Goal: Check status: Check status

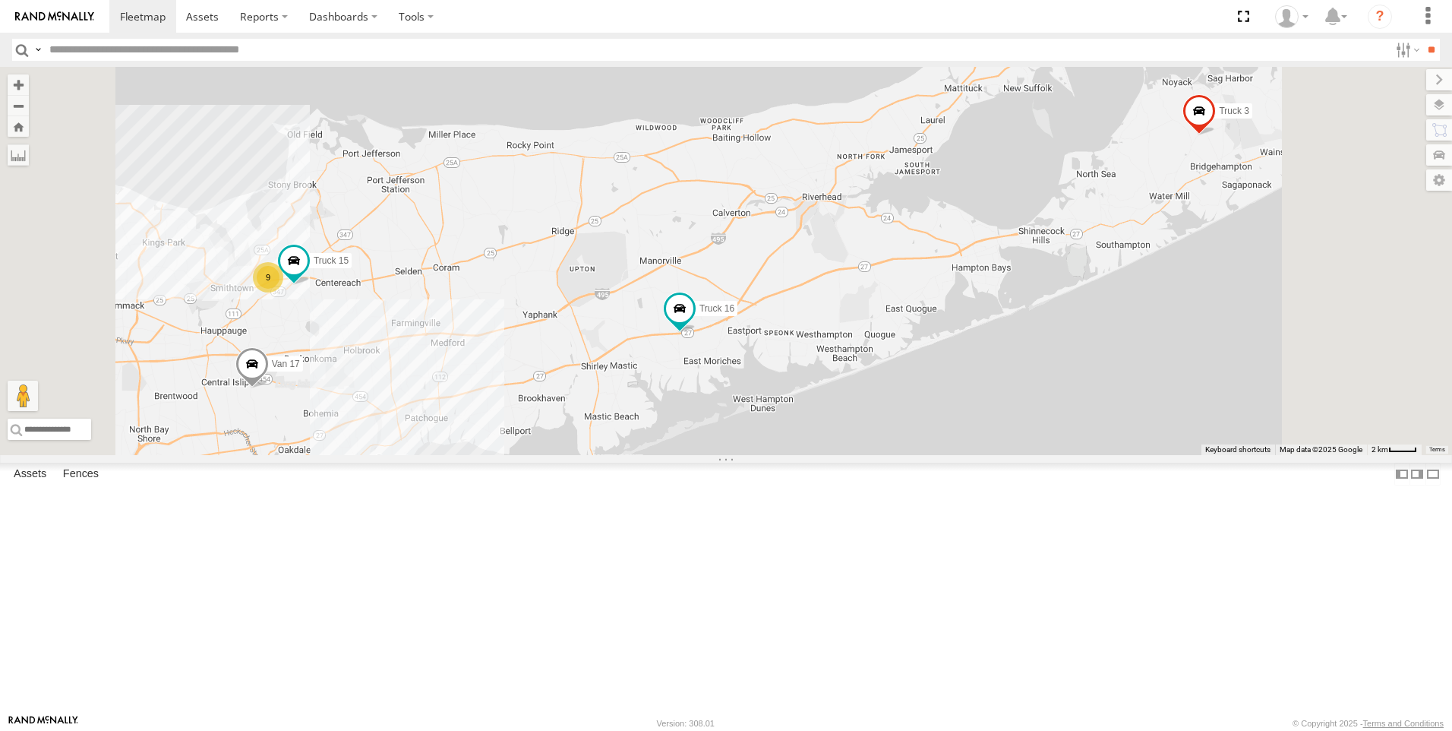
click at [0, 0] on link at bounding box center [0, 0] width 0 height 0
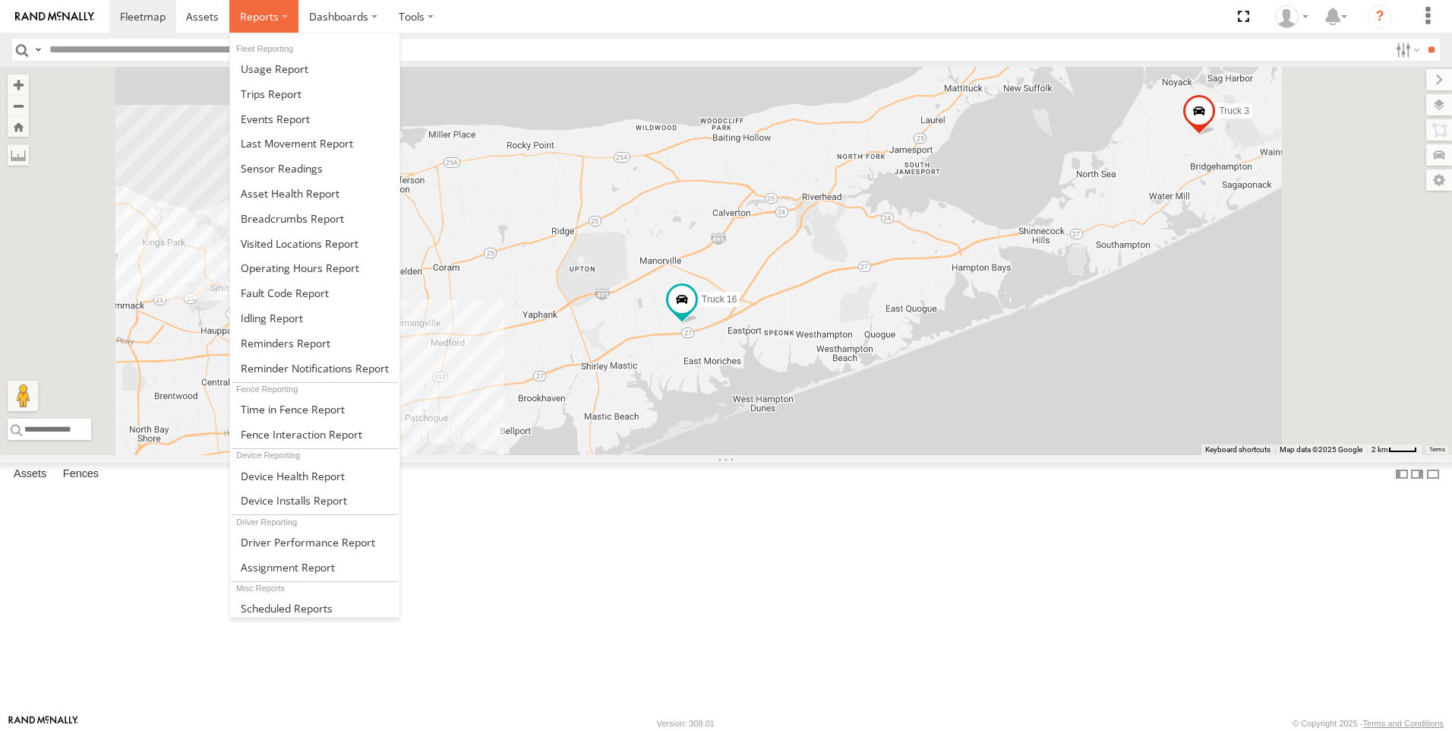
click at [286, 16] on label at bounding box center [263, 16] width 69 height 33
click at [282, 167] on span at bounding box center [282, 168] width 82 height 14
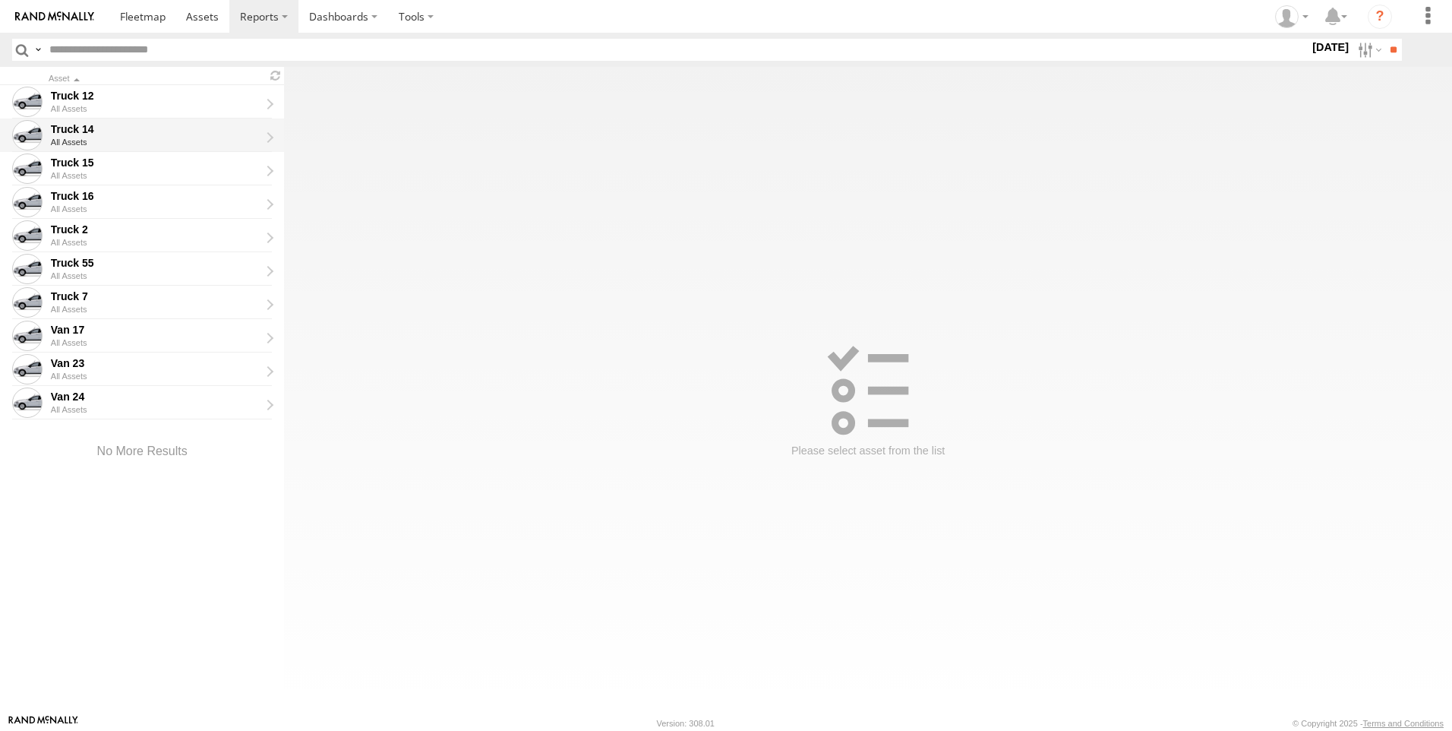
click at [28, 134] on span at bounding box center [27, 135] width 30 height 30
type input "**********"
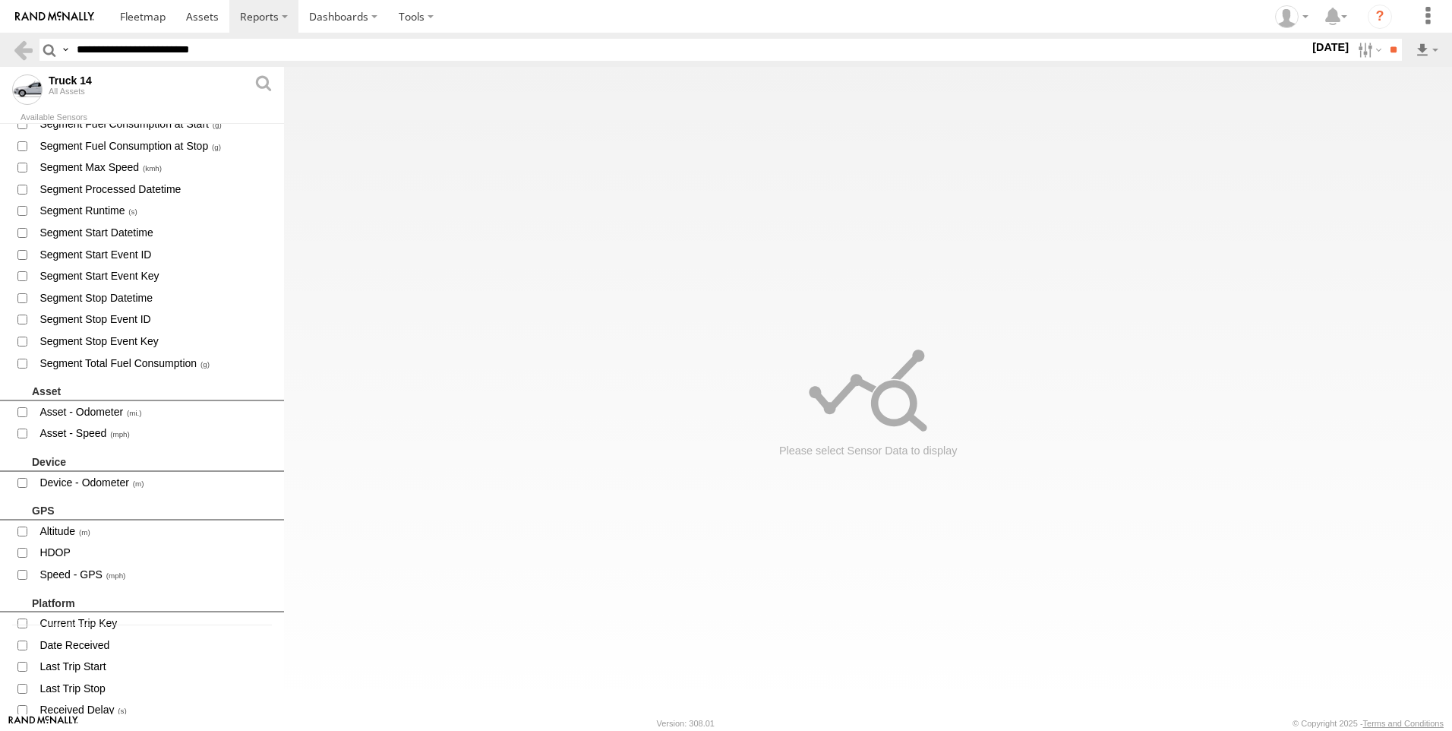
scroll to position [228, 0]
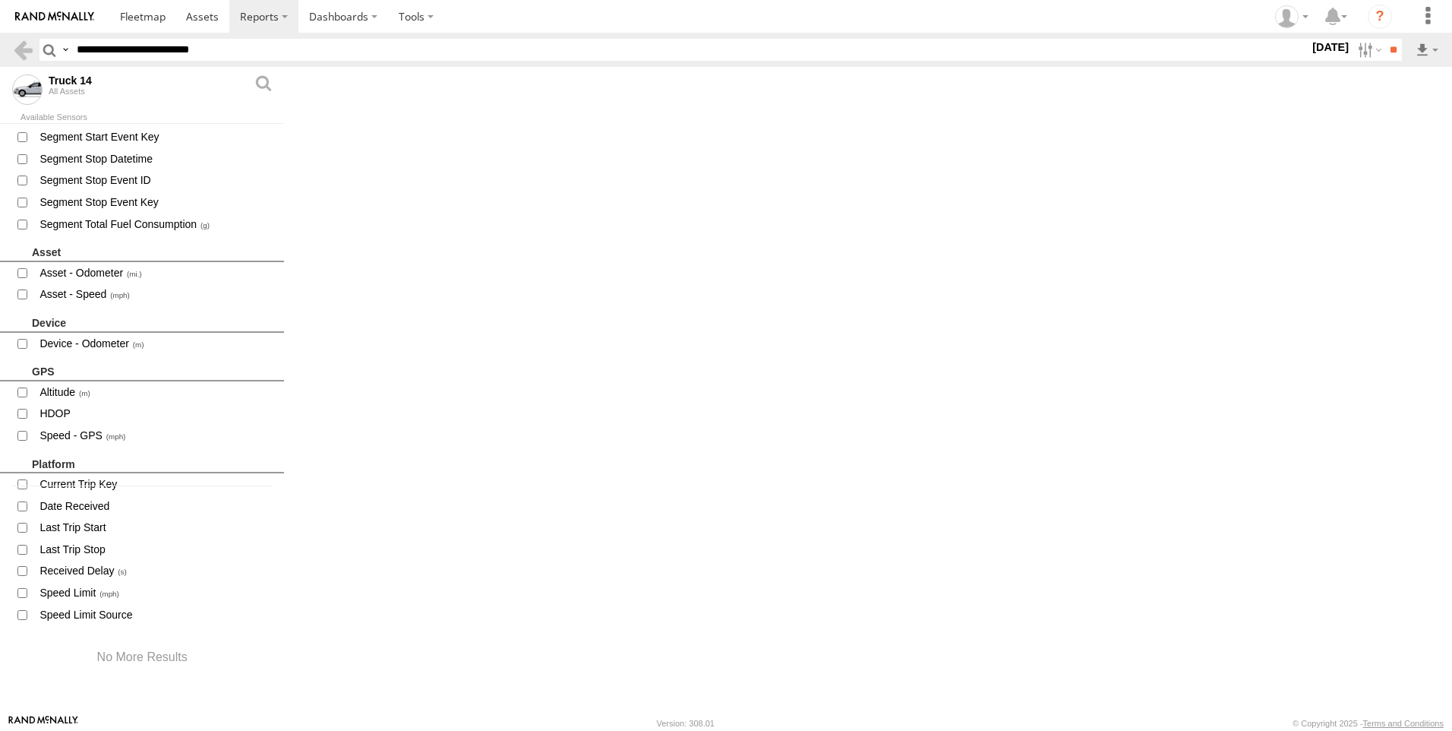
click at [0, 0] on label "×" at bounding box center [0, 0] width 0 height 0
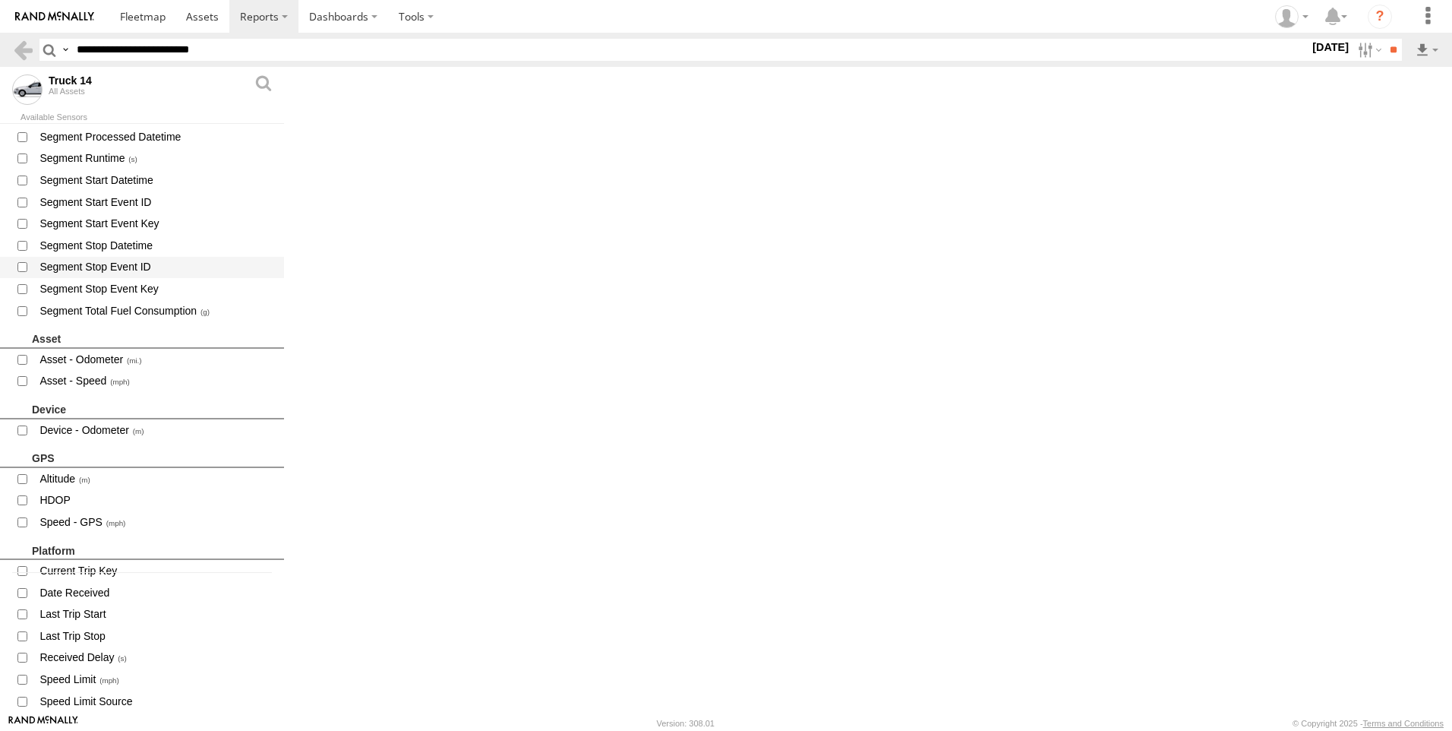
scroll to position [0, 0]
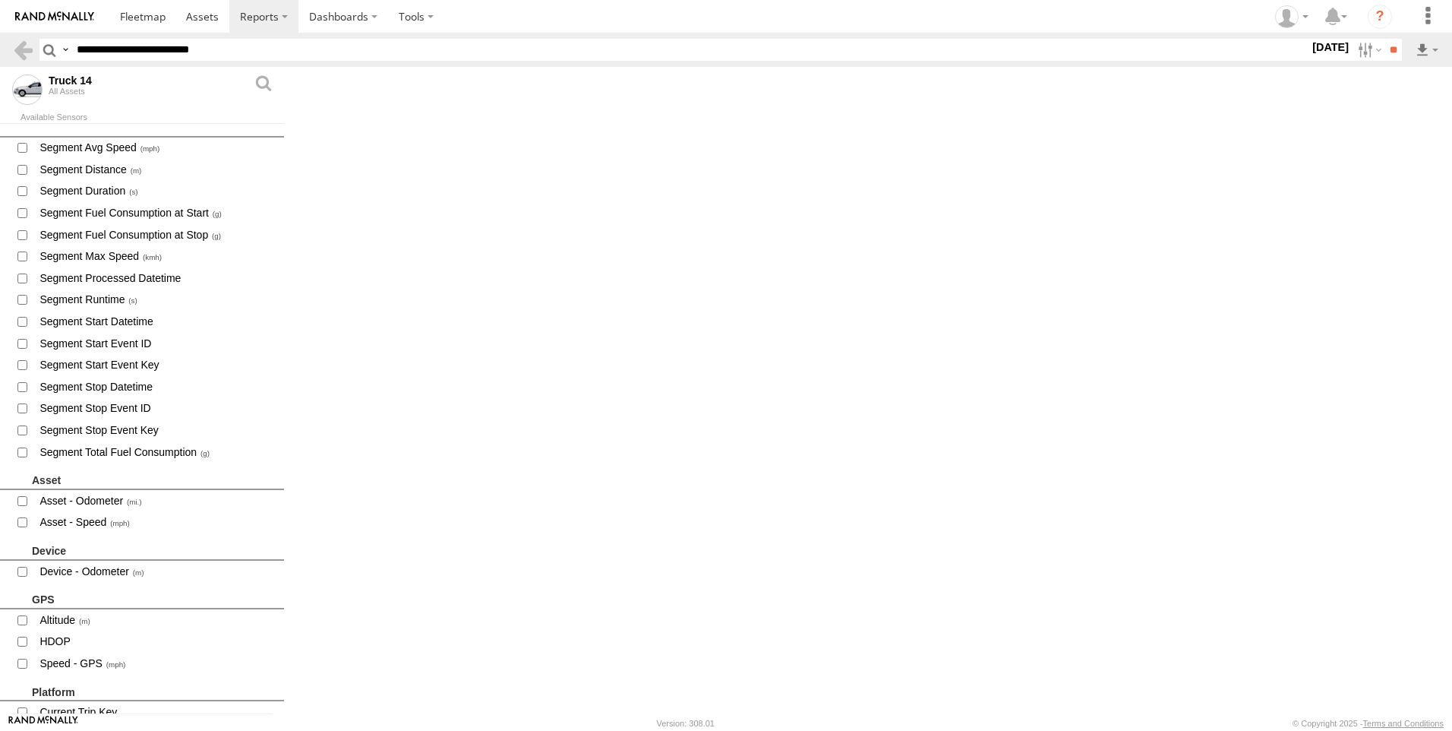
click at [1330, 49] on label "[DATE]" at bounding box center [1331, 47] width 43 height 17
click at [0, 0] on label at bounding box center [0, 0] width 0 height 0
click at [1385, 54] on input "**" at bounding box center [1393, 50] width 17 height 22
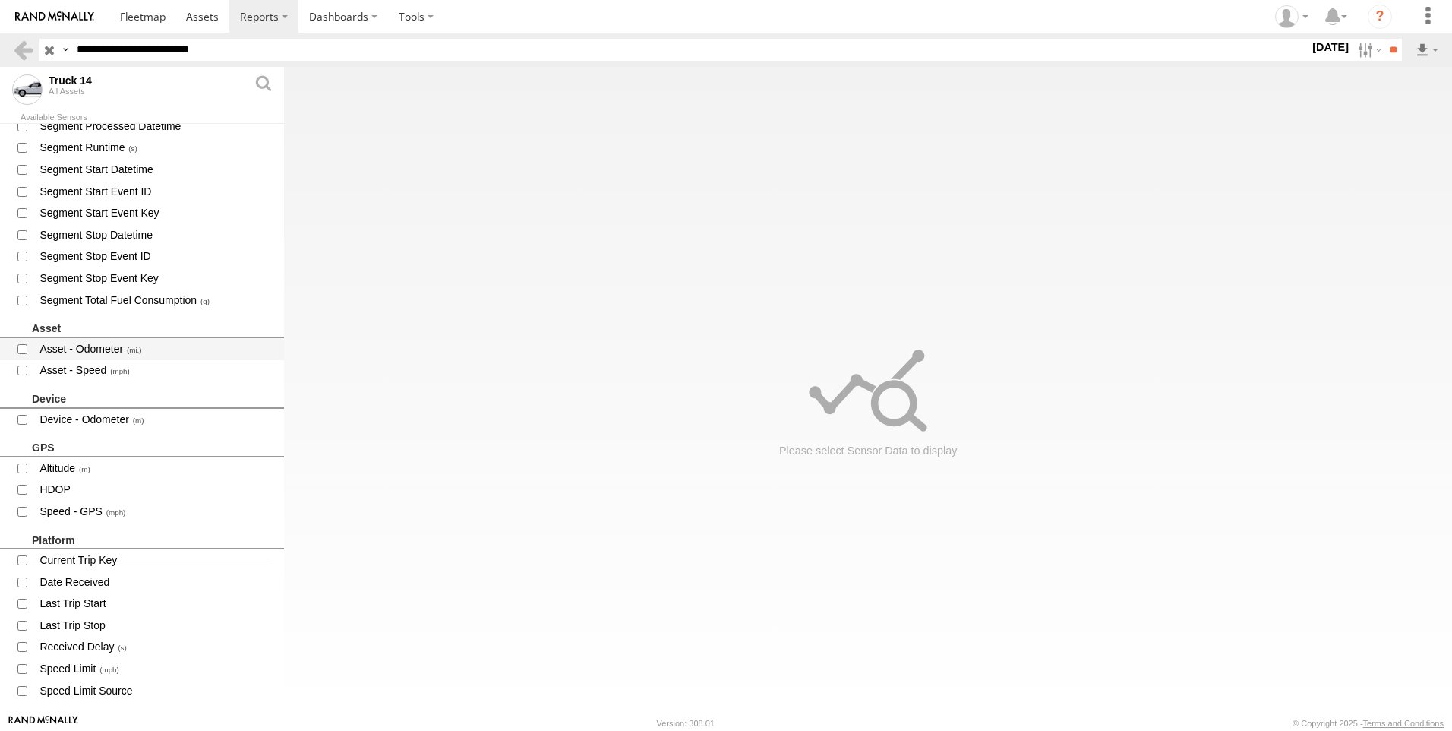
scroll to position [228, 0]
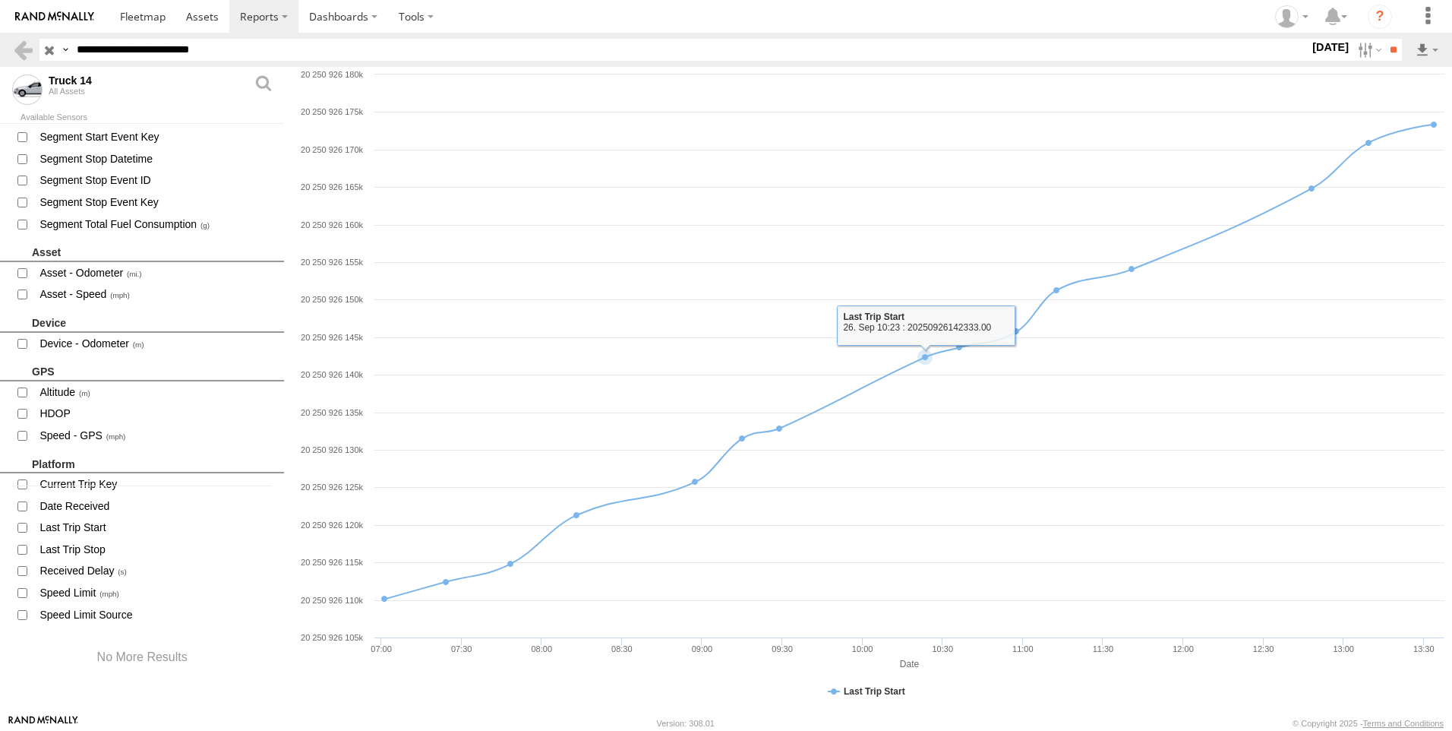
click at [861, 640] on rect at bounding box center [868, 390] width 1168 height 647
click at [861, 633] on rect at bounding box center [868, 390] width 1168 height 647
